Goal: Task Accomplishment & Management: Use online tool/utility

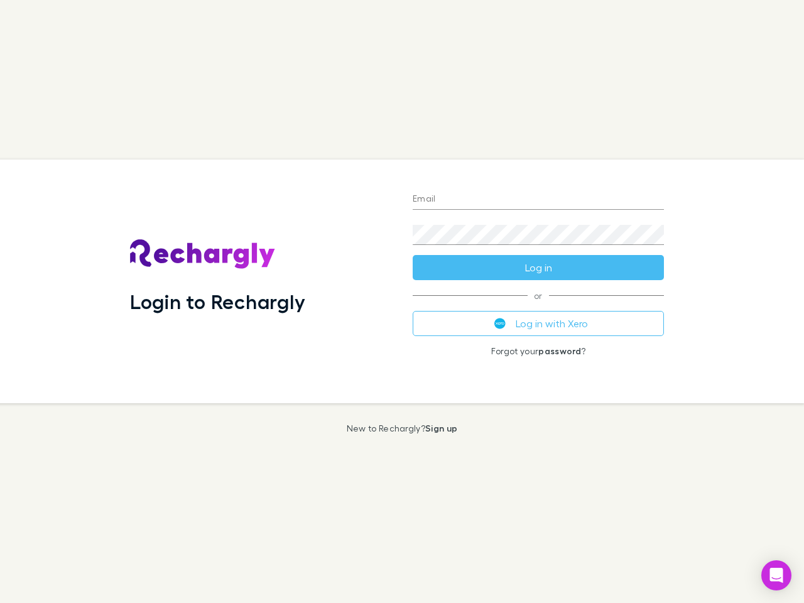
click at [402, 301] on div "Login to Rechargly" at bounding box center [261, 281] width 283 height 244
click at [538, 200] on input "Email" at bounding box center [537, 200] width 251 height 20
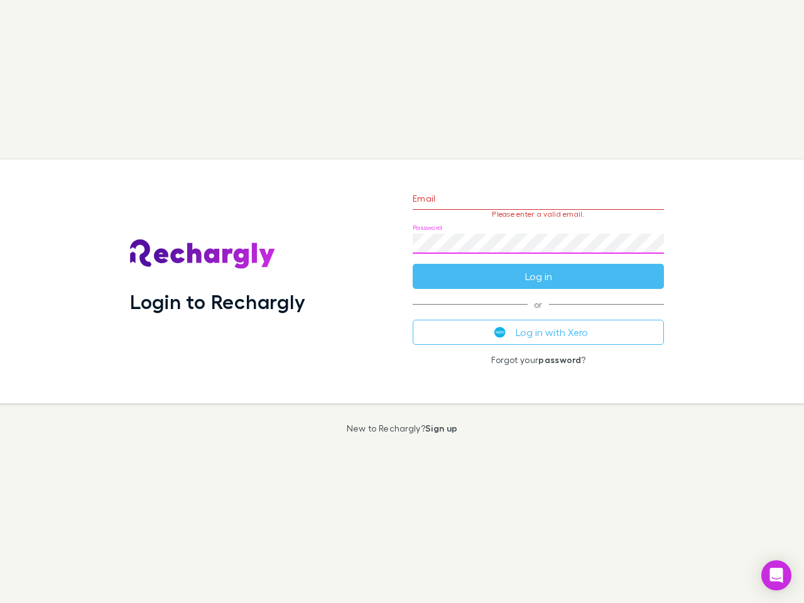
click at [538, 267] on form "Email Please enter a valid email. Password Log in" at bounding box center [537, 234] width 251 height 109
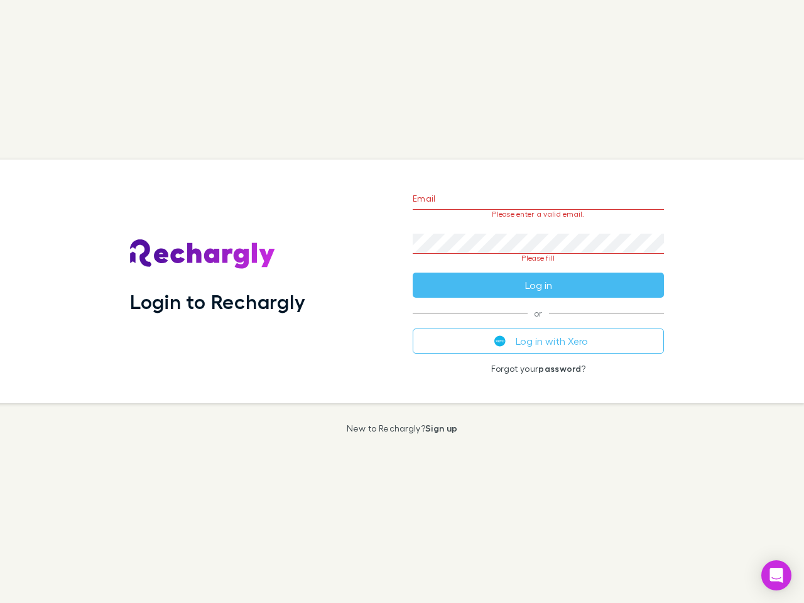
click at [538, 323] on div "Email Please enter a valid email. Password Please fill Log in or Log in with Xe…" at bounding box center [537, 281] width 271 height 244
click at [776, 575] on icon "Open Intercom Messenger" at bounding box center [776, 575] width 13 height 15
